Goal: Check status: Check status

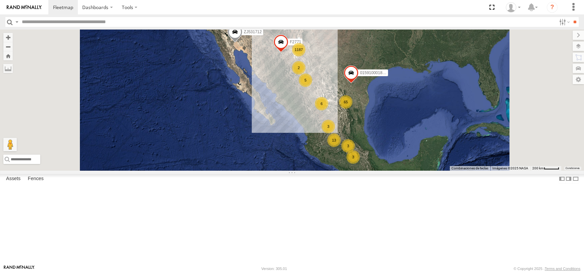
click at [97, 19] on input "text" at bounding box center [287, 22] width 537 height 10
type input "****"
click at [571, 17] on input "**" at bounding box center [575, 22] width 8 height 10
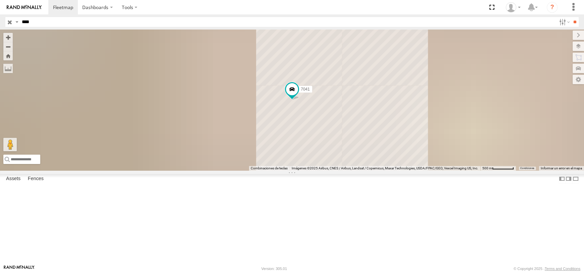
click at [0, 0] on div "7041" at bounding box center [0, 0] width 0 height 0
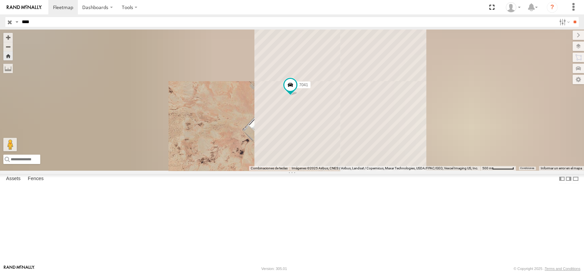
drag, startPoint x: 437, startPoint y: 126, endPoint x: 397, endPoint y: 174, distance: 62.6
click at [397, 171] on div "7041" at bounding box center [292, 100] width 584 height 141
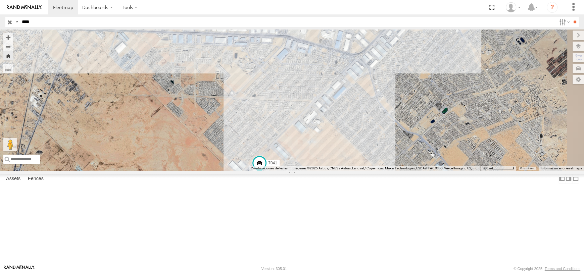
drag, startPoint x: 409, startPoint y: 70, endPoint x: 397, endPoint y: 138, distance: 69.4
click at [397, 138] on div "7041" at bounding box center [292, 100] width 584 height 141
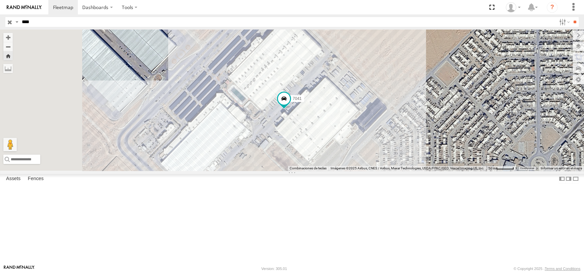
drag, startPoint x: 308, startPoint y: 163, endPoint x: 367, endPoint y: 176, distance: 60.0
click at [367, 171] on div "7041" at bounding box center [292, 100] width 584 height 141
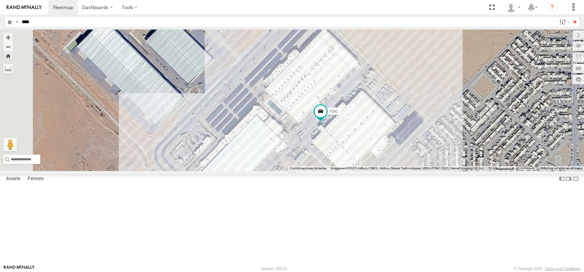
drag, startPoint x: 366, startPoint y: 172, endPoint x: 387, endPoint y: 186, distance: 25.0
click at [387, 171] on div "7041" at bounding box center [292, 100] width 584 height 141
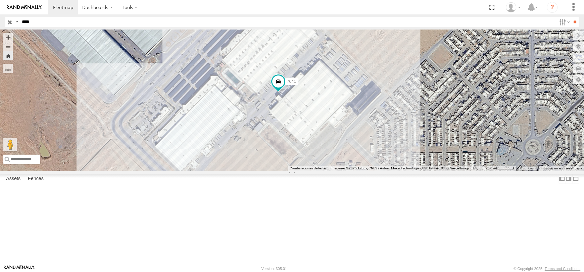
drag, startPoint x: 470, startPoint y: 185, endPoint x: 426, endPoint y: 152, distance: 55.0
click at [426, 152] on div "7041" at bounding box center [292, 100] width 584 height 141
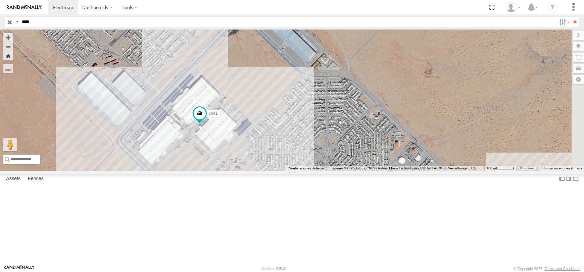
drag, startPoint x: 424, startPoint y: 150, endPoint x: 315, endPoint y: 178, distance: 113.1
click at [315, 171] on div "7041" at bounding box center [292, 100] width 584 height 141
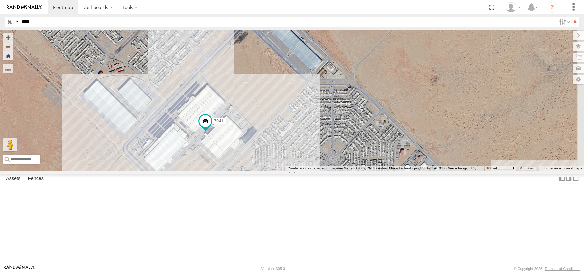
drag, startPoint x: 358, startPoint y: 145, endPoint x: 364, endPoint y: 153, distance: 10.1
click at [364, 153] on div "7041" at bounding box center [292, 100] width 584 height 141
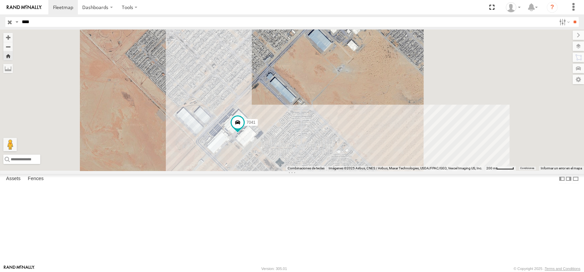
drag, startPoint x: 382, startPoint y: 131, endPoint x: 377, endPoint y: 155, distance: 24.4
click at [377, 155] on div "7041" at bounding box center [292, 100] width 584 height 141
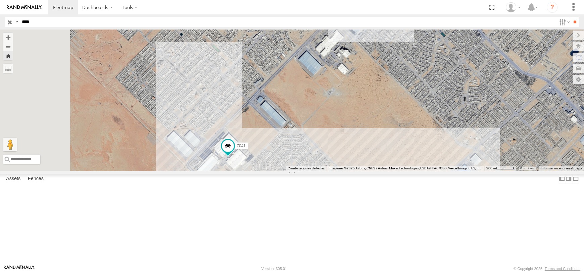
drag, startPoint x: 369, startPoint y: 147, endPoint x: 360, endPoint y: 162, distance: 17.5
click at [360, 162] on div "7041" at bounding box center [292, 100] width 584 height 141
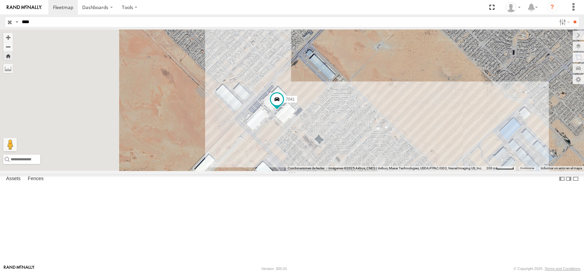
drag, startPoint x: 360, startPoint y: 162, endPoint x: 431, endPoint y: 94, distance: 99.1
click at [431, 94] on div "7041" at bounding box center [292, 100] width 584 height 141
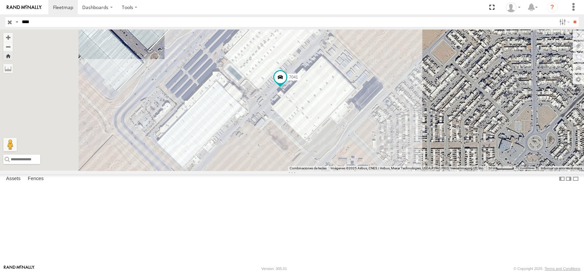
drag, startPoint x: 377, startPoint y: 129, endPoint x: 408, endPoint y: 127, distance: 31.0
click at [408, 127] on div "7041" at bounding box center [292, 100] width 584 height 141
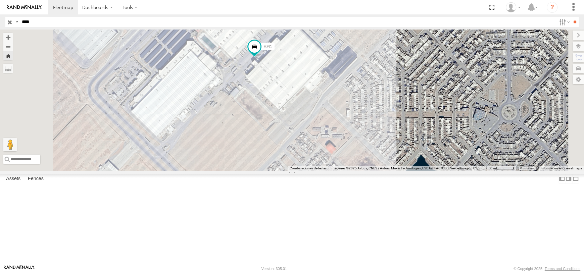
drag, startPoint x: 301, startPoint y: 196, endPoint x: 281, endPoint y: 168, distance: 34.8
click at [281, 168] on div "7041" at bounding box center [292, 100] width 584 height 141
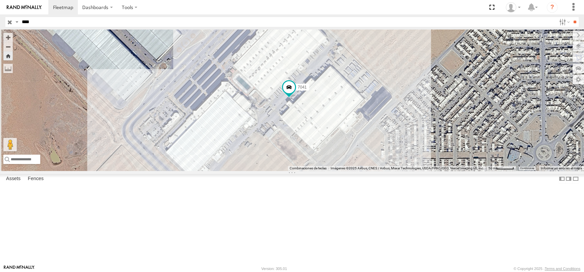
drag, startPoint x: 433, startPoint y: 111, endPoint x: 461, endPoint y: 150, distance: 48.7
click at [461, 150] on div "7041" at bounding box center [292, 100] width 584 height 141
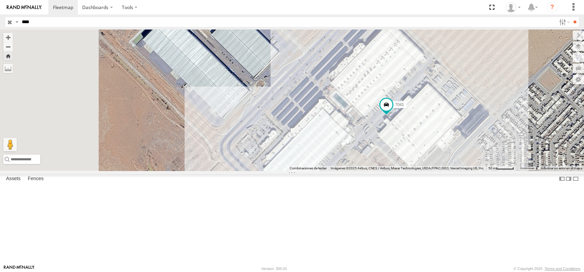
drag, startPoint x: 461, startPoint y: 150, endPoint x: 564, endPoint y: 169, distance: 104.4
click at [564, 169] on div "7041" at bounding box center [292, 100] width 584 height 141
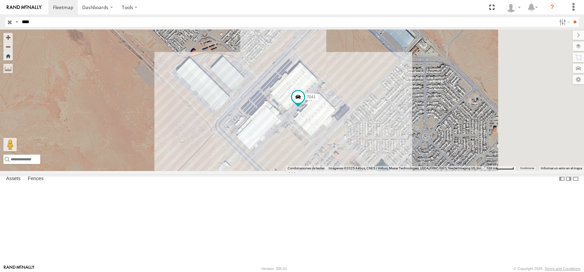
drag, startPoint x: 345, startPoint y: 189, endPoint x: 333, endPoint y: 197, distance: 14.4
click at [333, 171] on div "7041" at bounding box center [292, 100] width 584 height 141
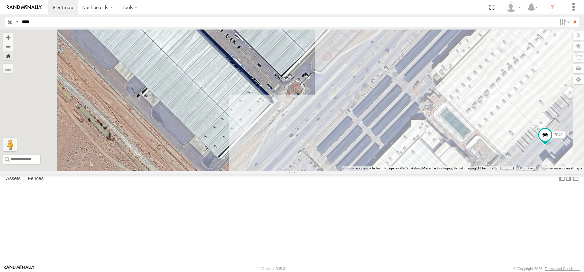
drag, startPoint x: 287, startPoint y: 148, endPoint x: 325, endPoint y: 126, distance: 44.2
click at [325, 126] on div "7041" at bounding box center [292, 100] width 584 height 141
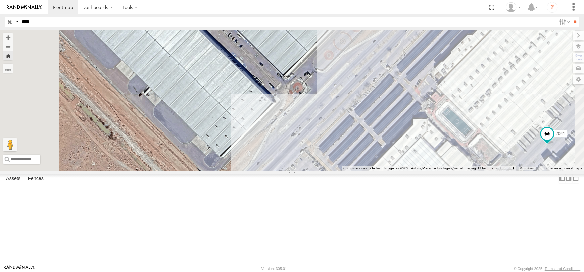
drag, startPoint x: 325, startPoint y: 126, endPoint x: 331, endPoint y: 133, distance: 8.9
click at [331, 133] on div "7041" at bounding box center [292, 100] width 584 height 141
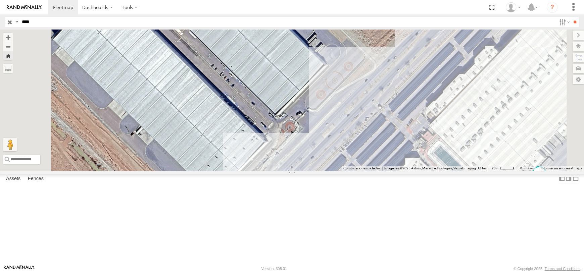
drag, startPoint x: 415, startPoint y: 147, endPoint x: 390, endPoint y: 165, distance: 31.3
click at [390, 165] on div "7041" at bounding box center [292, 100] width 584 height 141
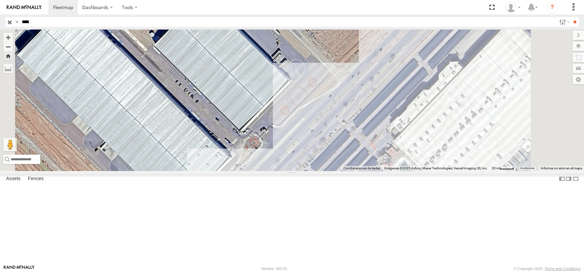
drag, startPoint x: 377, startPoint y: 170, endPoint x: 355, endPoint y: 180, distance: 24.8
click at [355, 171] on div "7041" at bounding box center [292, 100] width 584 height 141
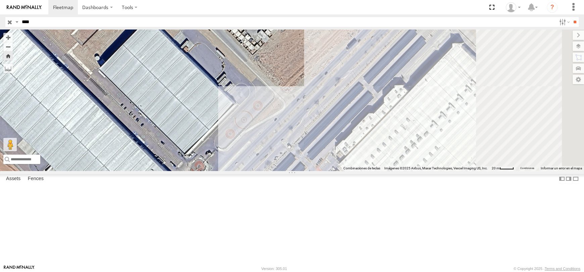
drag, startPoint x: 377, startPoint y: 154, endPoint x: 337, endPoint y: 174, distance: 44.8
click at [337, 171] on div "7041" at bounding box center [292, 100] width 584 height 141
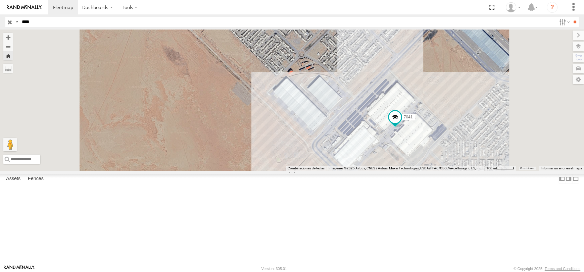
click at [520, 135] on div "7041" at bounding box center [292, 100] width 584 height 141
drag, startPoint x: 573, startPoint y: 140, endPoint x: 519, endPoint y: 139, distance: 53.7
click at [520, 139] on div "7041" at bounding box center [292, 100] width 584 height 141
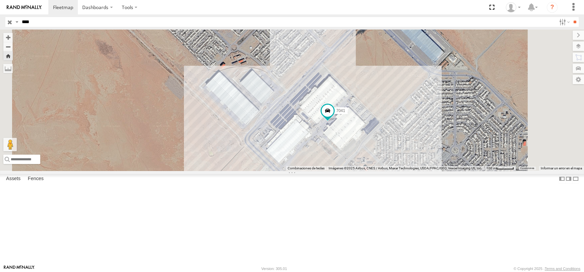
drag, startPoint x: 522, startPoint y: 138, endPoint x: 450, endPoint y: 132, distance: 72.8
click at [450, 132] on div "7041" at bounding box center [292, 100] width 584 height 141
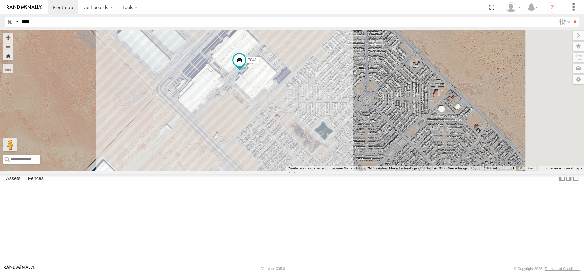
drag, startPoint x: 536, startPoint y: 183, endPoint x: 451, endPoint y: 125, distance: 103.1
click at [451, 125] on div "7041" at bounding box center [292, 100] width 584 height 141
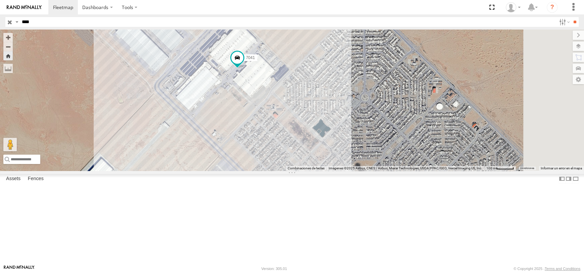
drag, startPoint x: 447, startPoint y: 135, endPoint x: 418, endPoint y: 122, distance: 32.2
click at [419, 123] on div "7041" at bounding box center [292, 100] width 584 height 141
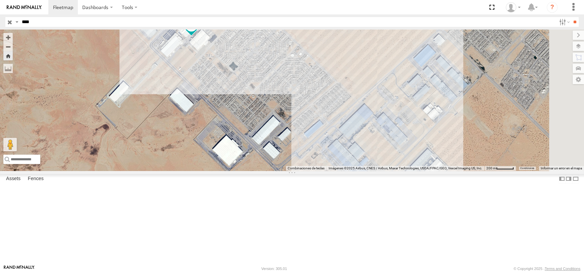
drag, startPoint x: 417, startPoint y: 121, endPoint x: 322, endPoint y: 88, distance: 100.6
click at [323, 89] on div "7041" at bounding box center [292, 100] width 584 height 141
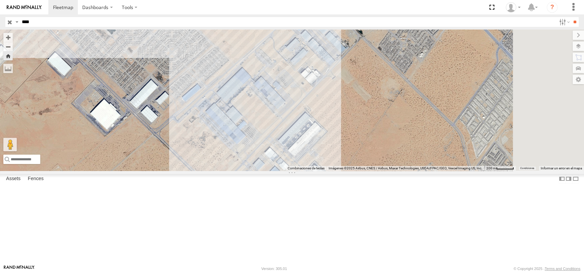
drag, startPoint x: 427, startPoint y: 153, endPoint x: 357, endPoint y: 138, distance: 71.5
click at [357, 138] on div "7041" at bounding box center [292, 100] width 584 height 141
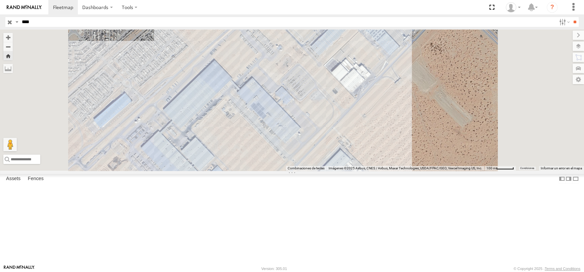
drag, startPoint x: 346, startPoint y: 157, endPoint x: 333, endPoint y: 187, distance: 32.1
click at [333, 171] on div "7041" at bounding box center [292, 100] width 584 height 141
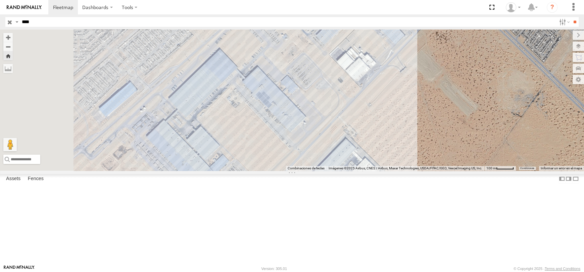
drag, startPoint x: 332, startPoint y: 185, endPoint x: 339, endPoint y: 167, distance: 19.8
click at [339, 167] on div "7041" at bounding box center [292, 100] width 584 height 141
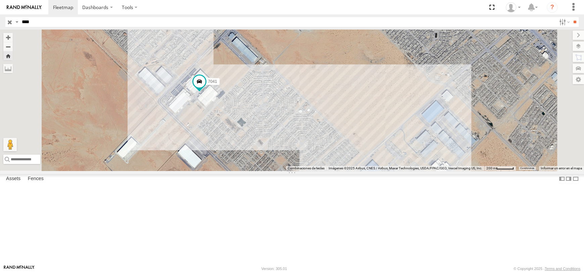
drag, startPoint x: 314, startPoint y: 146, endPoint x: 308, endPoint y: 152, distance: 8.6
click at [308, 151] on div "7041" at bounding box center [292, 100] width 584 height 141
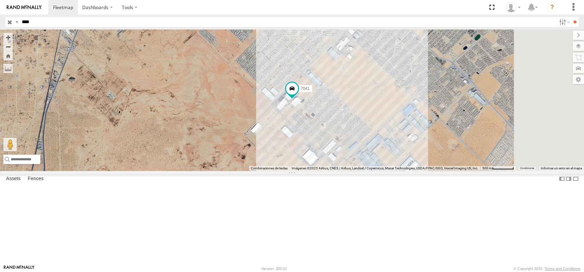
click at [0, 0] on div "[GEOGRAPHIC_DATA]" at bounding box center [0, 0] width 0 height 0
